Goal: Task Accomplishment & Management: Complete application form

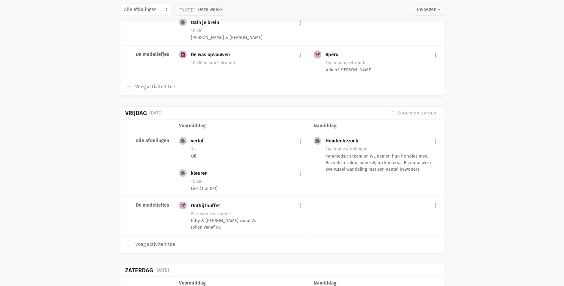
scroll to position [1195, 0]
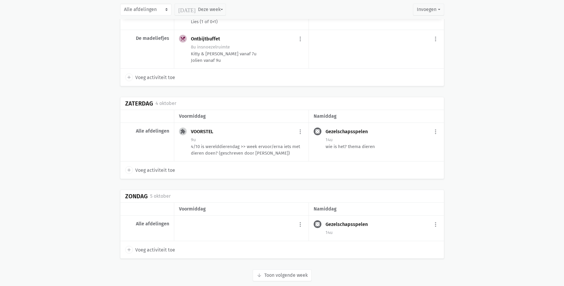
scroll to position [1404, 0]
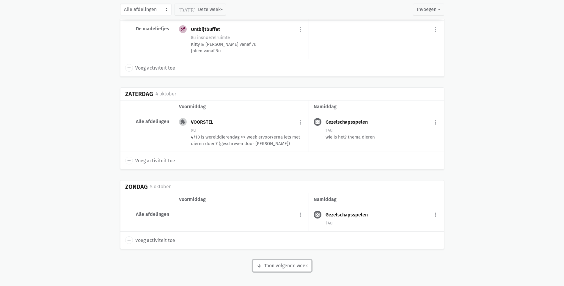
click at [287, 264] on button "arrow_downward Week wordt geladen Toon volgende week" at bounding box center [282, 266] width 59 height 12
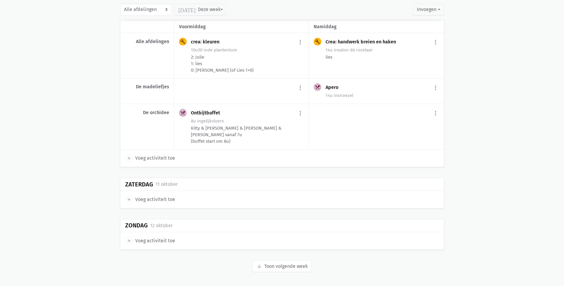
scroll to position [2360, 0]
click at [273, 264] on button "arrow_downward Week wordt geladen Toon volgende week" at bounding box center [282, 266] width 59 height 12
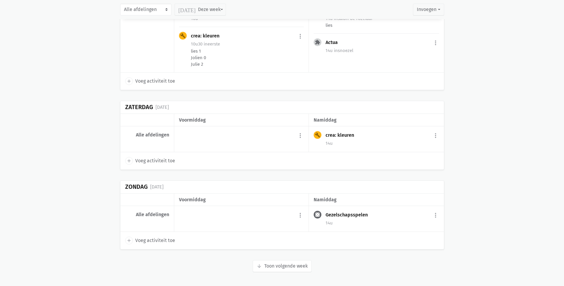
scroll to position [3275, 0]
click at [273, 265] on button "arrow_downward Week wordt geladen Toon volgende week" at bounding box center [282, 266] width 59 height 12
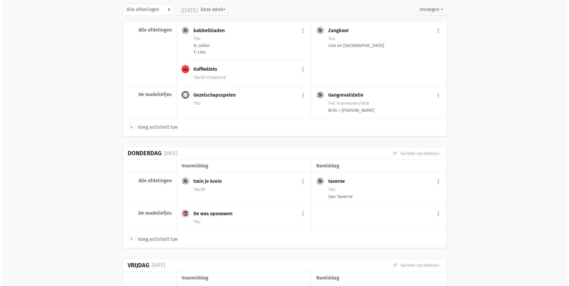
scroll to position [3870, 0]
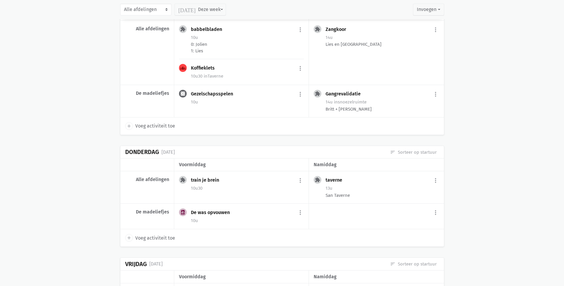
click at [155, 234] on span "Voeg activiteit toe" at bounding box center [155, 238] width 40 height 8
select select "14:00"
select select "15:00"
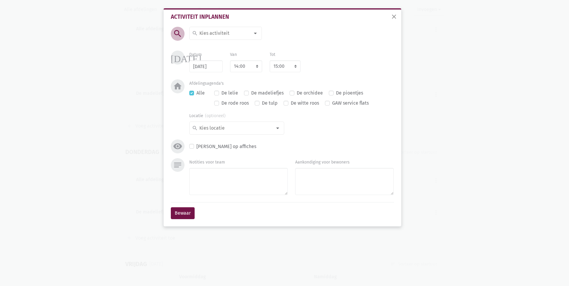
click at [227, 35] on input at bounding box center [223, 33] width 51 height 8
type input "plaa"
click at [236, 44] on span "plaatjes draaien" at bounding box center [229, 45] width 74 height 8
click at [257, 67] on select "7:00 7:15 7:30 7:45 8:00 8:15 8:30 8:45 9:00 9:15 9:30 9:45 10:00 10:15 10:30 1…" at bounding box center [246, 66] width 32 height 12
select select "11:30"
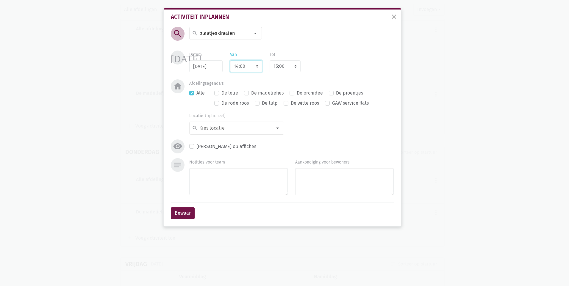
click at [230, 60] on select "7:00 7:15 7:30 7:45 8:00 8:15 8:30 8:45 9:00 9:15 9:30 9:45 10:00 10:15 10:30 1…" at bounding box center [246, 66] width 32 height 12
select select "12:30"
click at [252, 67] on select "7:00 7:15 7:30 7:45 8:00 8:15 8:30 8:45 9:00 9:15 9:30 9:45 10:00 10:15 10:30 1…" at bounding box center [246, 66] width 32 height 12
select select "10:30"
click at [230, 60] on select "7:00 7:15 7:30 7:45 8:00 8:15 8:30 8:45 9:00 9:15 9:30 9:45 10:00 10:15 10:30 1…" at bounding box center [246, 66] width 32 height 12
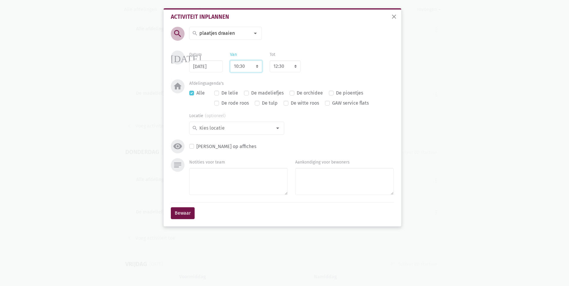
select select "11:30"
click at [277, 129] on div at bounding box center [278, 128] width 12 height 12
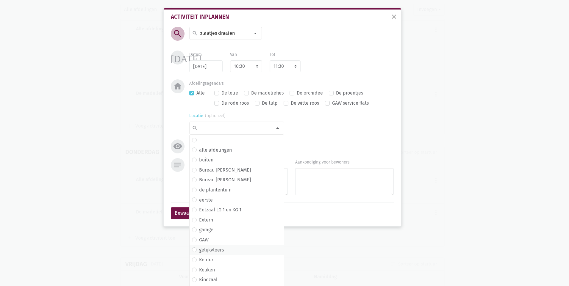
click at [242, 248] on span "gelijkvloers" at bounding box center [237, 250] width 90 height 8
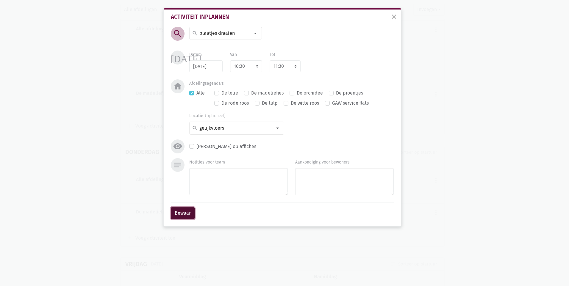
click at [192, 213] on button "Bewaar" at bounding box center [183, 213] width 24 height 12
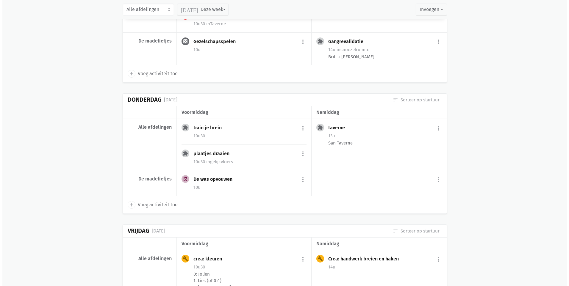
scroll to position [3912, 0]
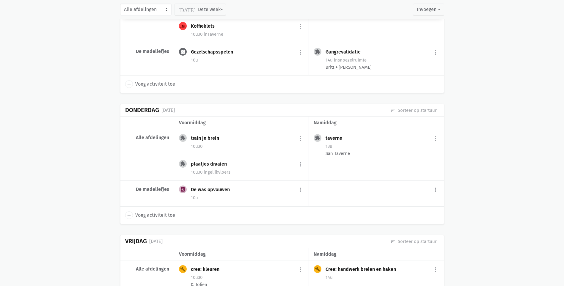
click at [163, 212] on span "Voeg activiteit toe" at bounding box center [155, 216] width 40 height 8
select select "14:00"
select select "15:00"
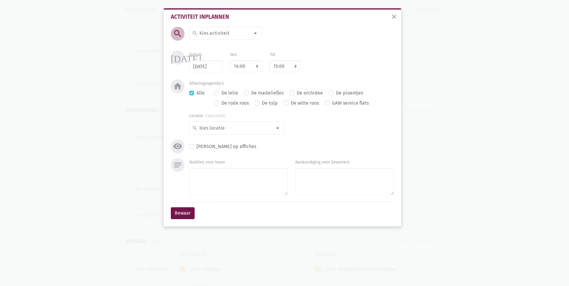
click at [217, 29] on input at bounding box center [223, 33] width 51 height 8
type input "bin"
click at [235, 43] on span "Bingo" at bounding box center [227, 45] width 71 height 8
click at [221, 128] on input at bounding box center [234, 128] width 73 height 8
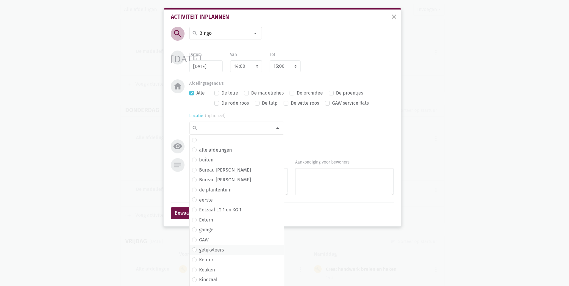
click at [214, 249] on label "gelijkvloers" at bounding box center [211, 250] width 25 height 8
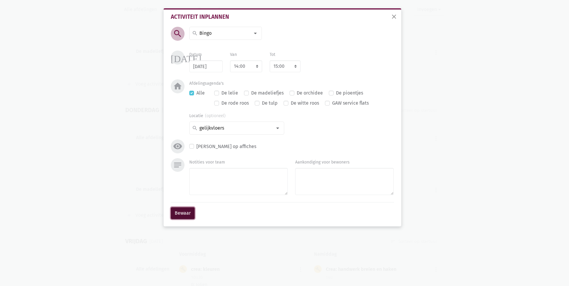
click at [180, 212] on button "Bewaar" at bounding box center [183, 213] width 24 height 12
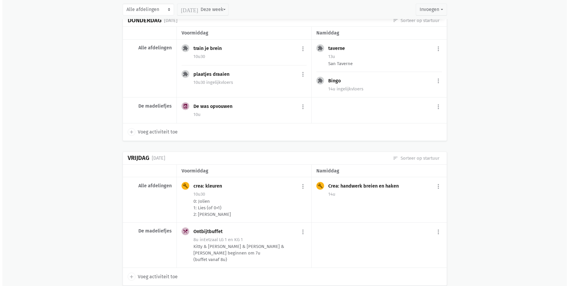
scroll to position [4005, 0]
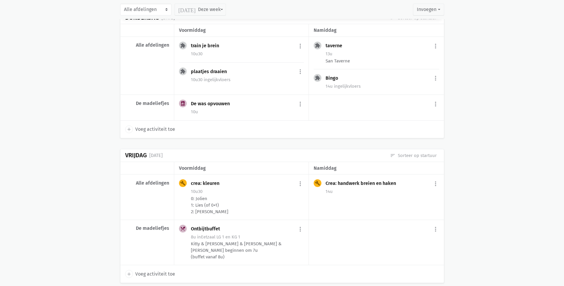
click at [344, 239] on div "more_vert add Voeg activiteit toe" at bounding box center [376, 243] width 135 height 46
click at [158, 270] on span "Voeg activiteit toe" at bounding box center [155, 274] width 40 height 8
select select "14:00"
select select "15:00"
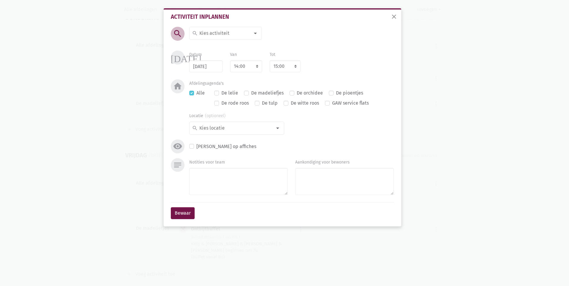
click at [231, 33] on input at bounding box center [223, 33] width 51 height 8
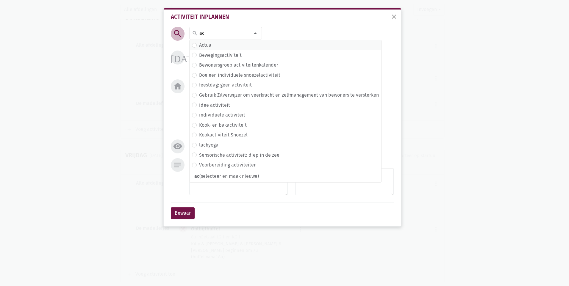
type input "ac"
click at [205, 43] on label "Actua" at bounding box center [205, 45] width 12 height 8
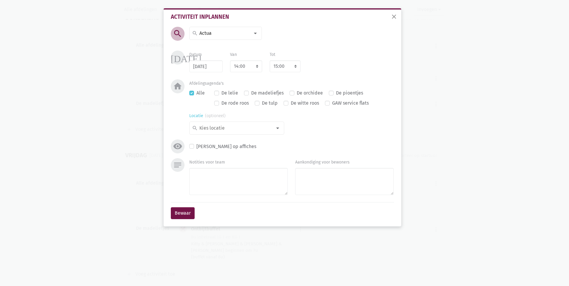
click at [276, 126] on div at bounding box center [278, 128] width 12 height 12
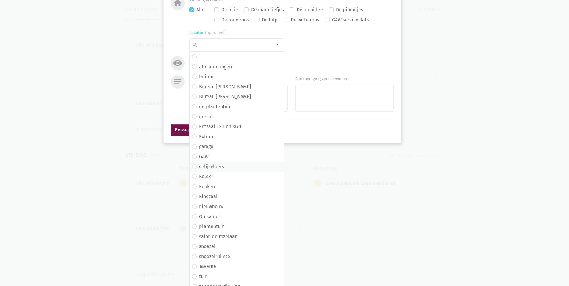
scroll to position [89, 0]
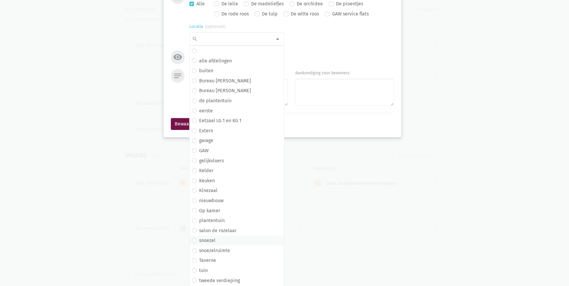
click at [209, 241] on label "snoezel" at bounding box center [207, 241] width 16 height 8
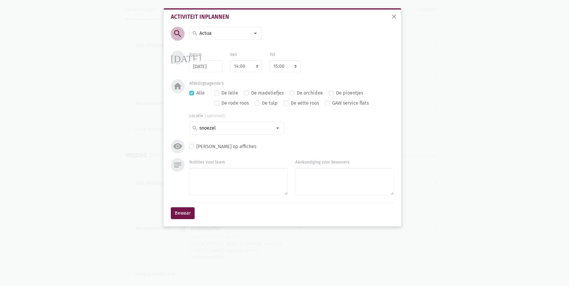
scroll to position [0, 0]
click at [182, 215] on button "Bewaar" at bounding box center [183, 213] width 24 height 12
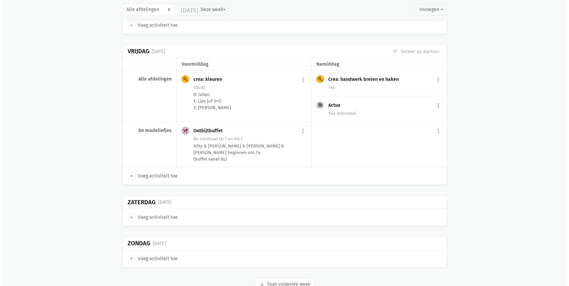
scroll to position [4114, 0]
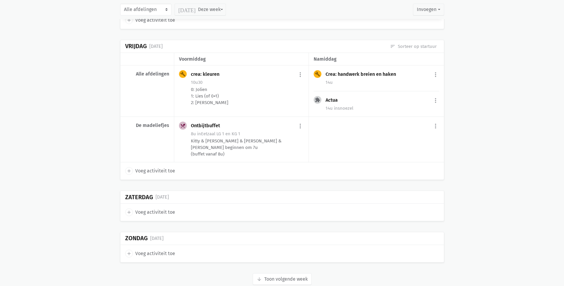
click at [348, 106] on span "in snoezel" at bounding box center [343, 108] width 19 height 5
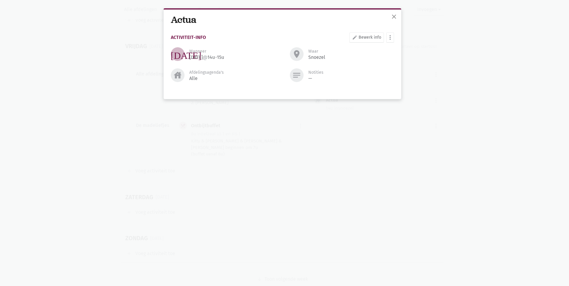
click at [194, 74] on div "Afdelingsagenda's" at bounding box center [206, 73] width 35 height 6
click at [359, 38] on link "edit Bewerk info" at bounding box center [366, 37] width 35 height 10
select select "14:00"
select select "15:00"
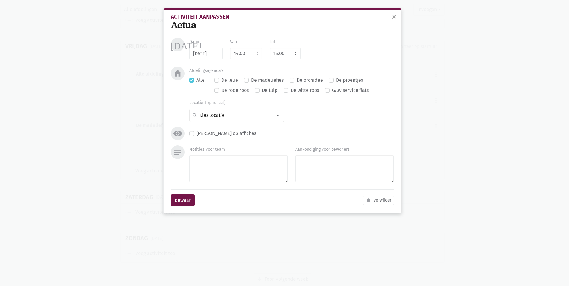
click at [251, 80] on label "De madeliefjes" at bounding box center [267, 80] width 32 height 8
click at [245, 80] on input "De madeliefjes" at bounding box center [246, 79] width 5 height 6
checkbox input "true"
checkbox input "false"
click at [181, 202] on button "Bewaar" at bounding box center [183, 201] width 24 height 12
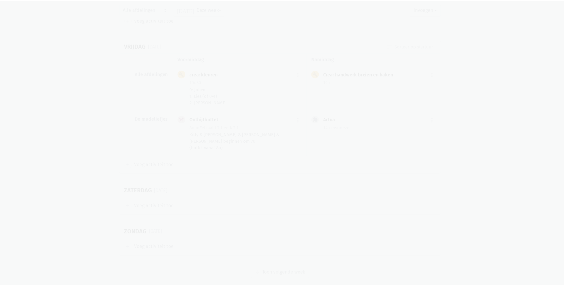
scroll to position [4108, 0]
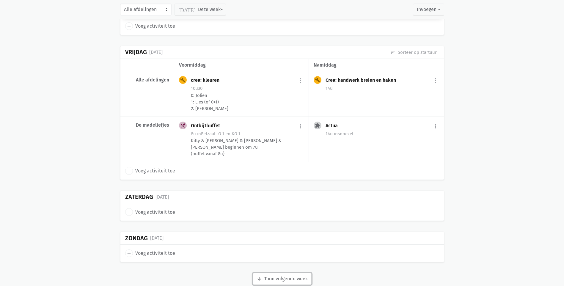
click at [285, 273] on button "arrow_downward Week wordt geladen Toon volgende week" at bounding box center [282, 279] width 59 height 12
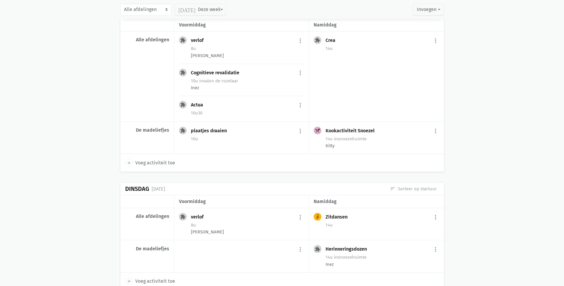
scroll to position [4436, 0]
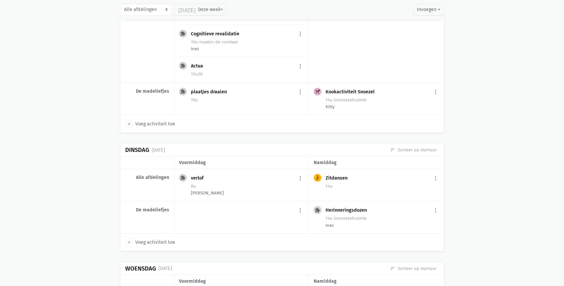
click at [204, 203] on div "more_vert add Voeg activiteit toe" at bounding box center [241, 217] width 135 height 32
click at [163, 239] on span "Voeg activiteit toe" at bounding box center [155, 243] width 40 height 8
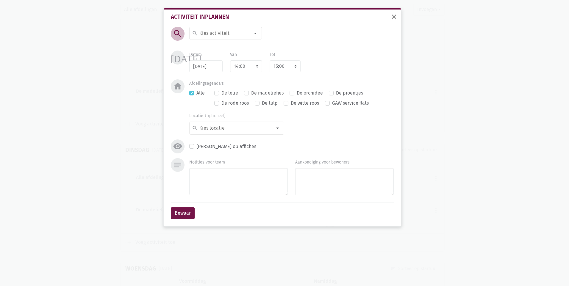
click at [396, 16] on span "close" at bounding box center [393, 16] width 7 height 7
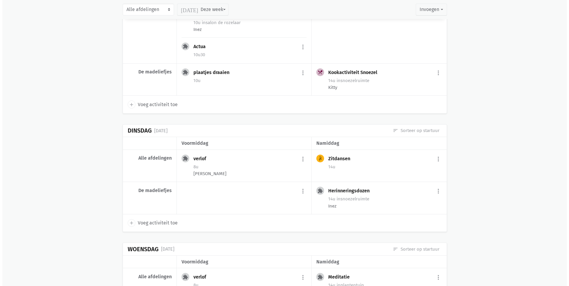
scroll to position [4465, 0]
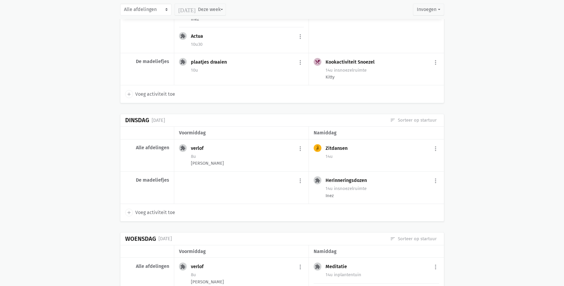
click at [166, 209] on span "Voeg activiteit toe" at bounding box center [155, 213] width 40 height 8
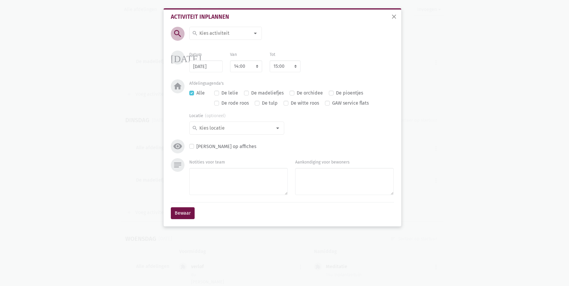
click at [236, 33] on input at bounding box center [223, 33] width 51 height 8
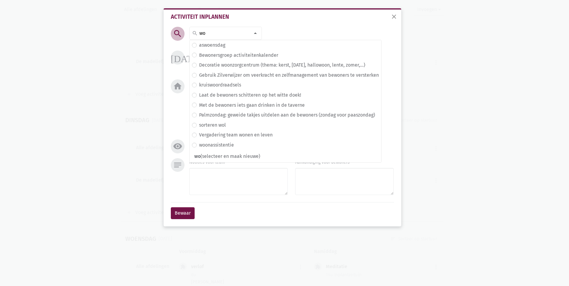
type input "w"
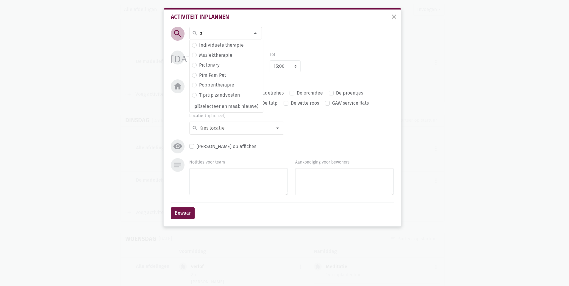
scroll to position [0, 0]
type input "pi"
click at [246, 75] on span "Pim Pam Pet" at bounding box center [226, 75] width 69 height 8
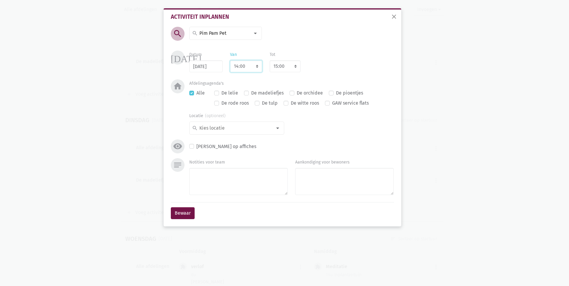
click at [251, 65] on select "7:00 7:15 7:30 7:45 8:00 8:15 8:30 8:45 9:00 9:15 9:30 9:45 10:00 10:15 10:30 1…" at bounding box center [246, 66] width 32 height 12
select select "10:30"
click at [230, 60] on select "7:00 7:15 7:30 7:45 8:00 8:15 8:30 8:45 9:00 9:15 9:30 9:45 10:00 10:15 10:30 1…" at bounding box center [246, 66] width 32 height 12
select select "11:30"
click at [279, 128] on div at bounding box center [278, 128] width 12 height 12
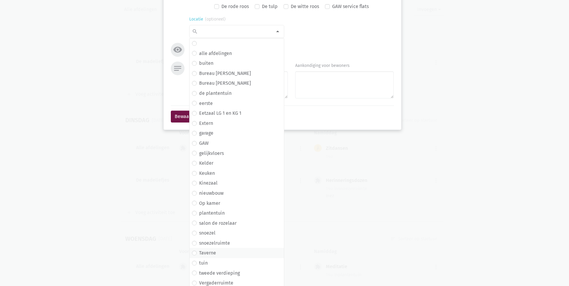
scroll to position [109, 0]
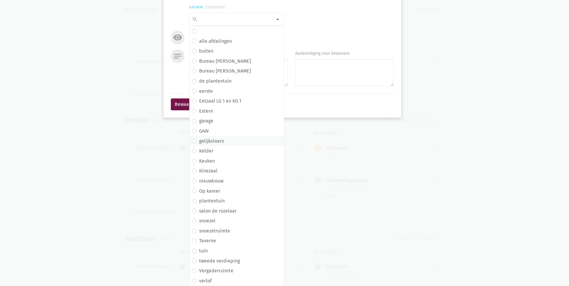
click at [223, 142] on span "gelijkvloers" at bounding box center [237, 141] width 90 height 8
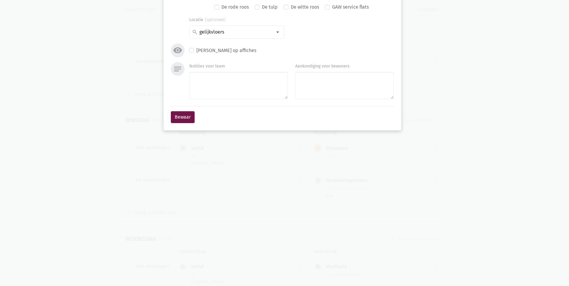
scroll to position [0, 0]
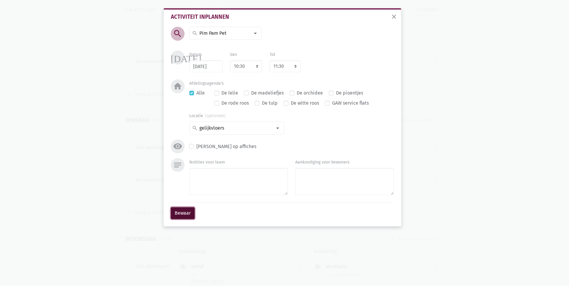
click at [185, 214] on button "Bewaar" at bounding box center [183, 213] width 24 height 12
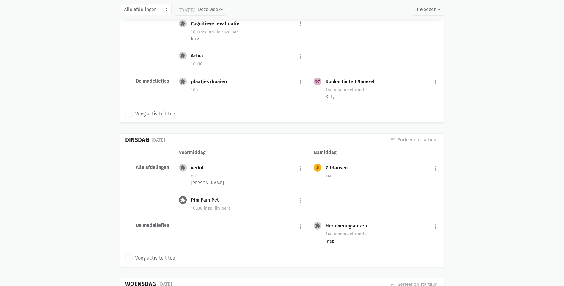
scroll to position [4446, 0]
